Goal: Transaction & Acquisition: Purchase product/service

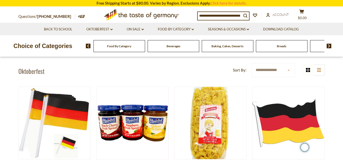
scroll to position [113, 0]
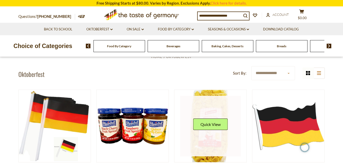
click at [208, 105] on link at bounding box center [210, 126] width 61 height 61
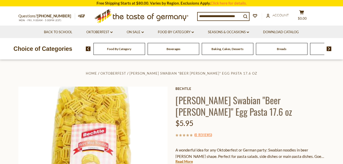
click at [337, 39] on div "Choice of Categories Food By Category Beverages Baking, Cakes, Desserts Breads …" at bounding box center [171, 48] width 343 height 21
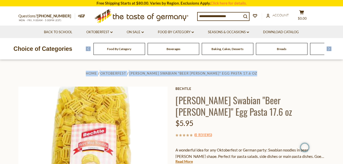
drag, startPoint x: 337, startPoint y: 39, endPoint x: 347, endPoint y: 19, distance: 22.2
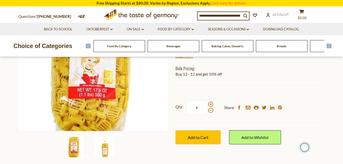
scroll to position [131, 0]
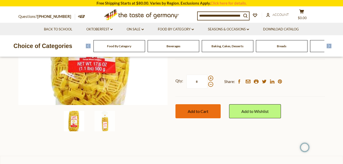
click at [196, 110] on span "Add to Cart" at bounding box center [198, 111] width 21 height 5
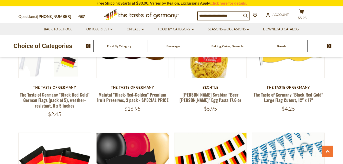
scroll to position [226, 0]
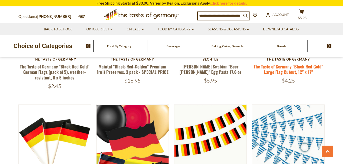
click at [281, 73] on link "The Taste of Germany "Black Red Gold" Large Flag Cutout, 12" x 17"" at bounding box center [289, 69] width 70 height 12
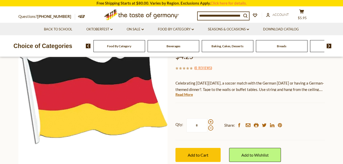
scroll to position [102, 0]
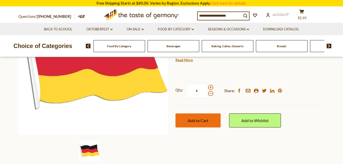
click at [200, 119] on span "Add to Cart" at bounding box center [198, 120] width 21 height 5
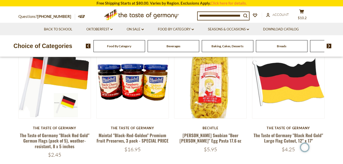
scroll to position [163, 0]
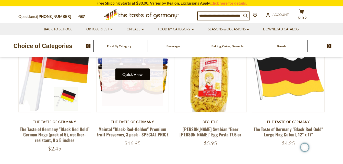
click at [134, 80] on button "Quick View" at bounding box center [132, 75] width 35 height 12
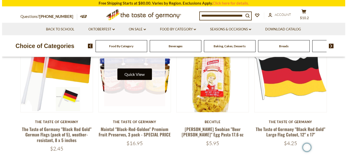
scroll to position [164, 0]
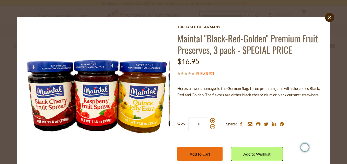
click at [196, 154] on span "Add to Cart" at bounding box center [200, 154] width 21 height 5
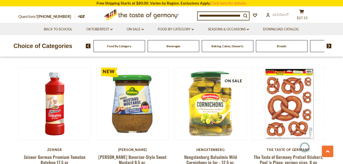
scroll to position [655, 0]
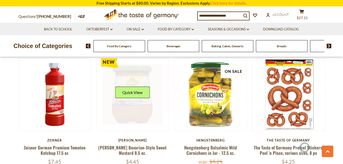
click at [132, 97] on link at bounding box center [132, 94] width 61 height 61
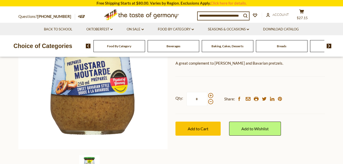
scroll to position [89, 0]
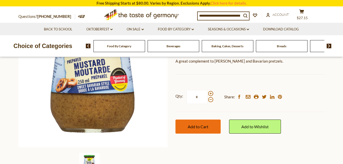
click at [200, 127] on span "Add to Cart" at bounding box center [198, 126] width 21 height 5
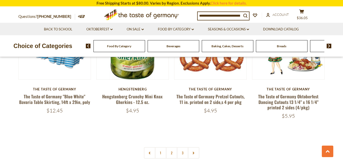
scroll to position [1247, 0]
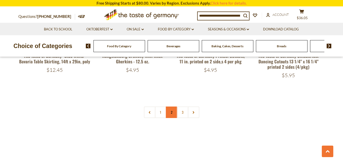
click at [171, 107] on link "2" at bounding box center [172, 113] width 12 height 12
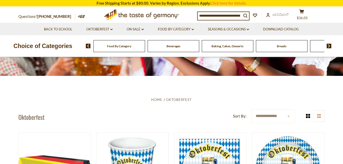
scroll to position [67, 0]
